Goal: Task Accomplishment & Management: Manage account settings

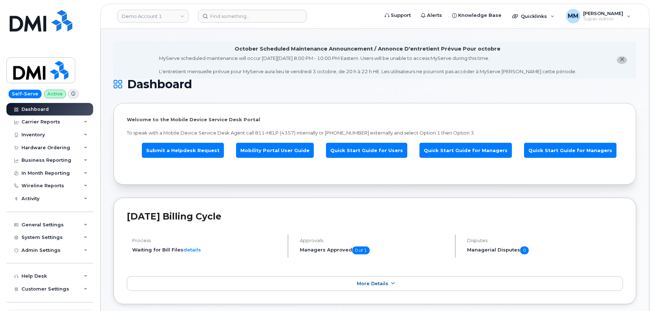
click at [34, 310] on div "Support Admin Console" at bounding box center [49, 315] width 87 height 13
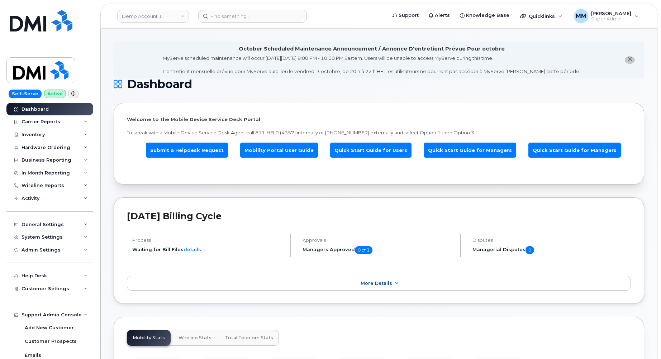
drag, startPoint x: 156, startPoint y: 15, endPoint x: 160, endPoint y: 23, distance: 8.5
click at [156, 15] on link "Demo Account 1" at bounding box center [153, 16] width 72 height 13
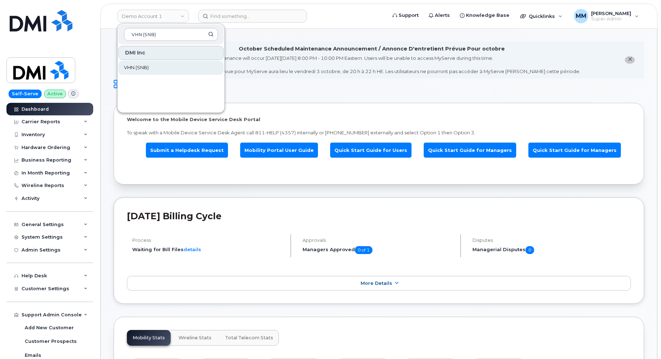
type input "VHN (SNB)"
click at [133, 69] on span "VHN (SNB)" at bounding box center [136, 67] width 25 height 7
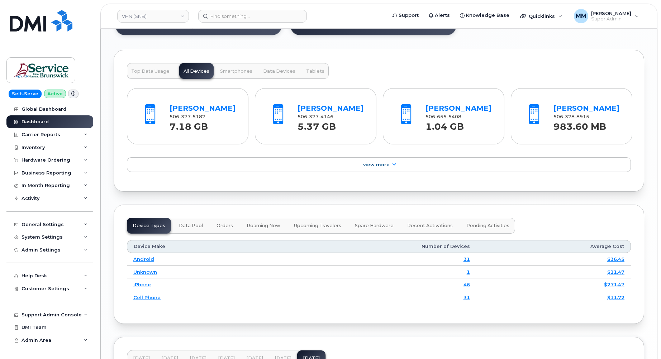
scroll to position [900, 0]
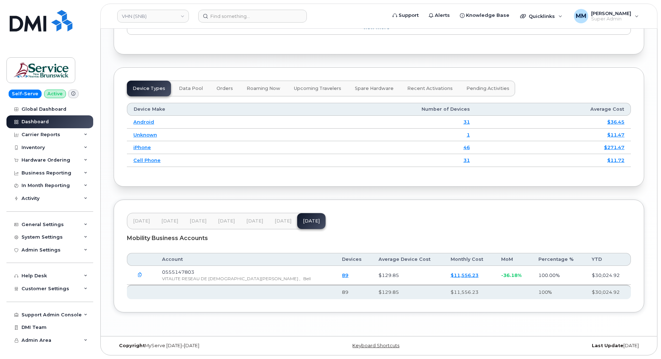
click at [256, 220] on span "Jun 25" at bounding box center [254, 221] width 17 height 6
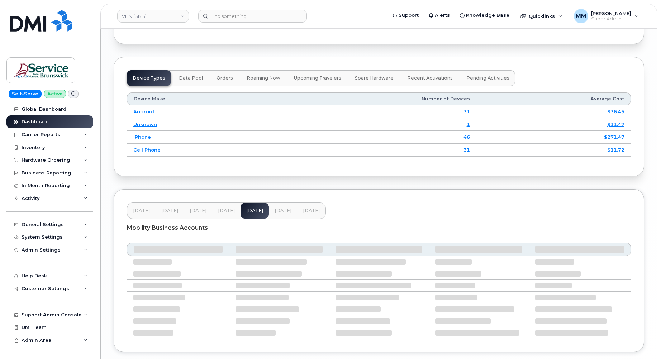
scroll to position [900, 0]
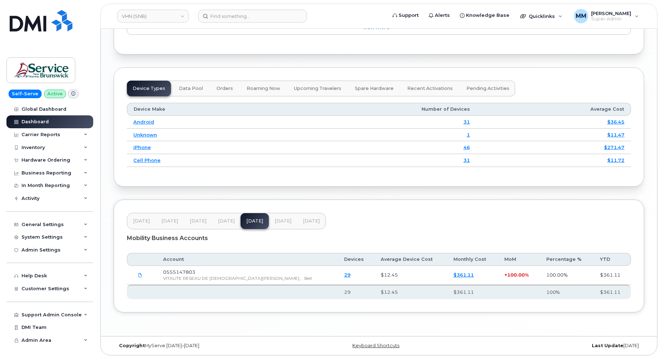
click at [276, 223] on span "Jul 25" at bounding box center [283, 221] width 17 height 6
click at [288, 224] on div "Feb 25 Mar 25 Apr 25 May 25 Jun 25 Jul 25 Aug 25" at bounding box center [226, 221] width 199 height 16
click at [306, 223] on span "Aug 25" at bounding box center [311, 221] width 17 height 6
click at [60, 286] on span "Customer Settings" at bounding box center [46, 288] width 48 height 5
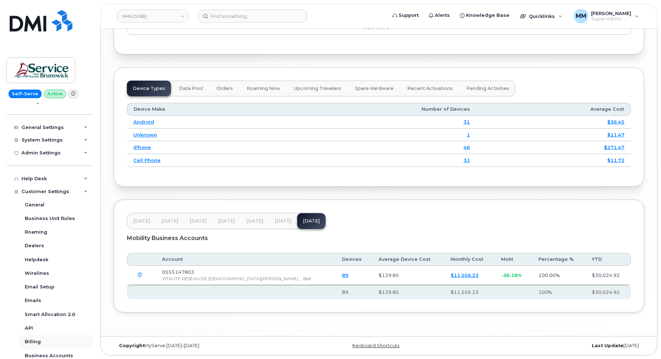
scroll to position [108, 0]
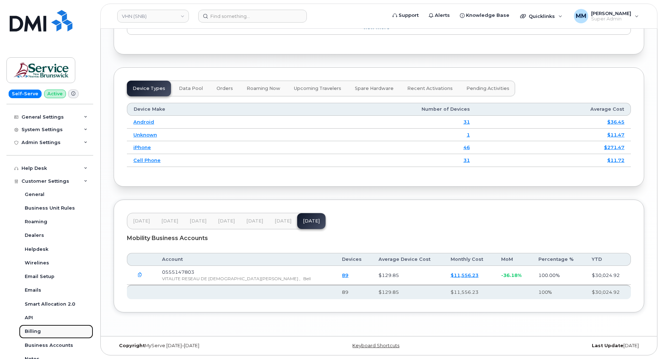
click at [34, 329] on div "Billing" at bounding box center [33, 331] width 16 height 6
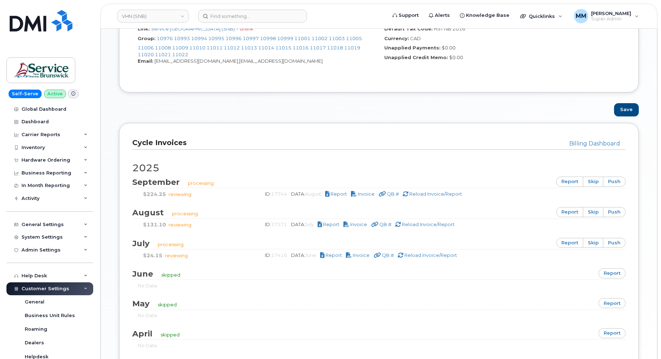
scroll to position [394, 0]
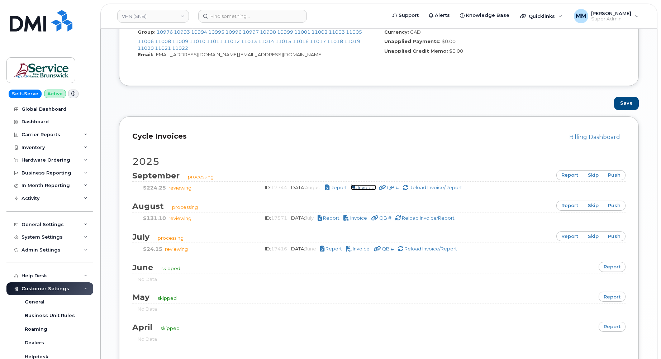
click at [370, 188] on span "Invoice" at bounding box center [366, 188] width 17 height 6
